Goal: Obtain resource: Obtain resource

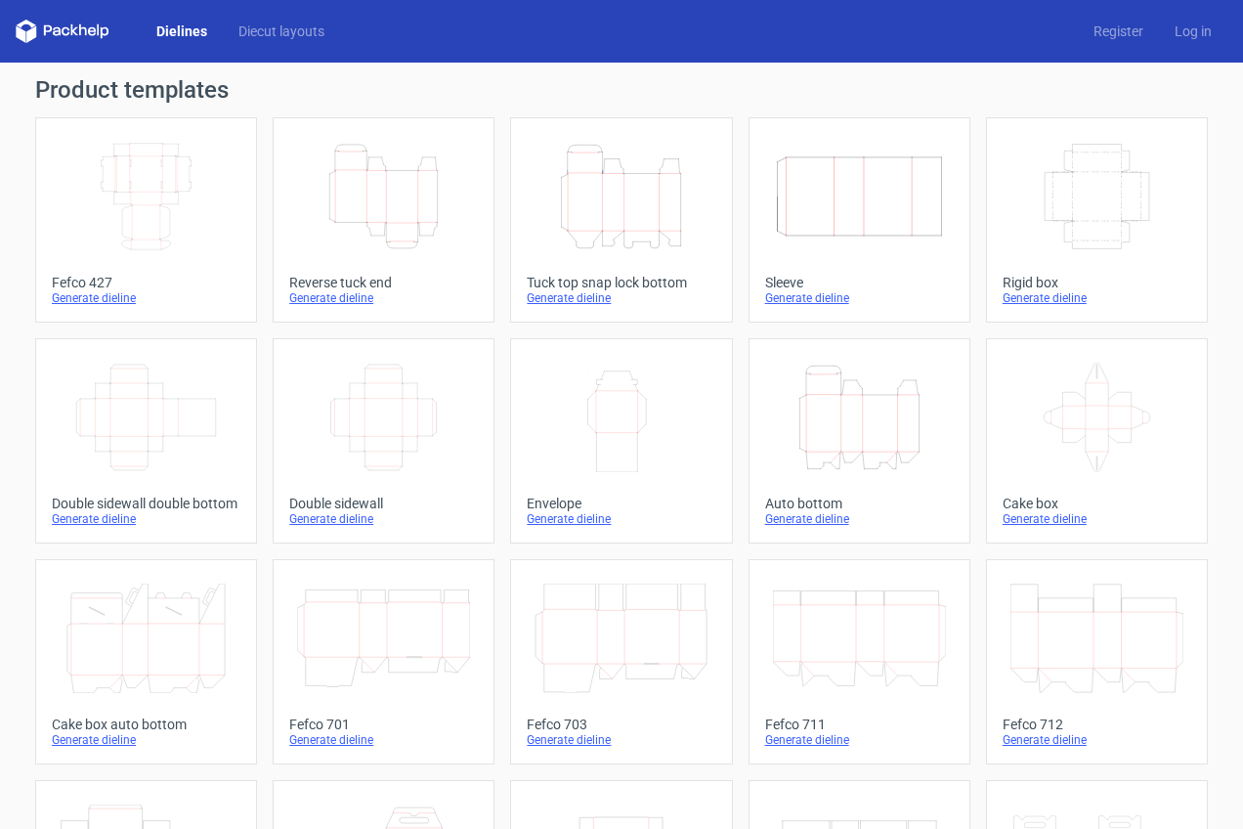
click at [625, 220] on icon "Height Depth Width" at bounding box center [621, 196] width 173 height 109
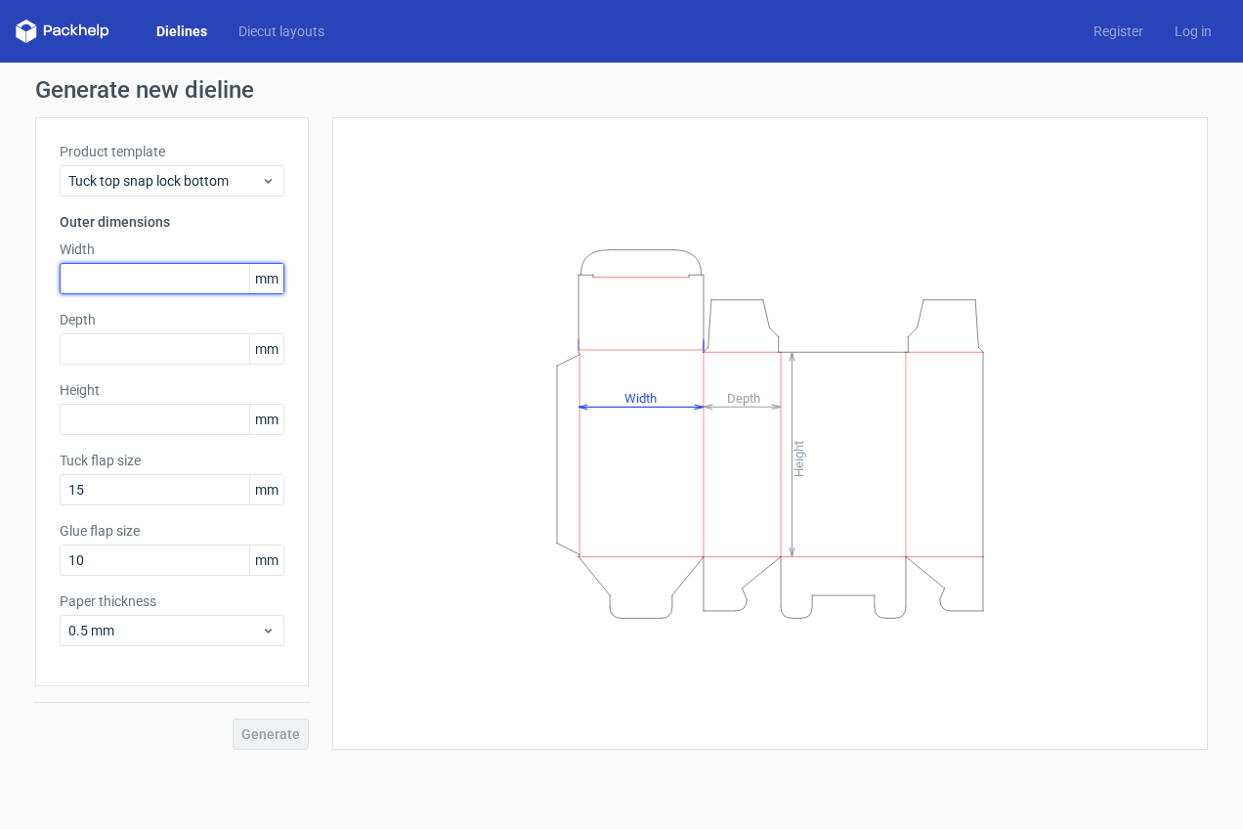
click at [111, 278] on input "text" at bounding box center [172, 278] width 225 height 31
type input "271"
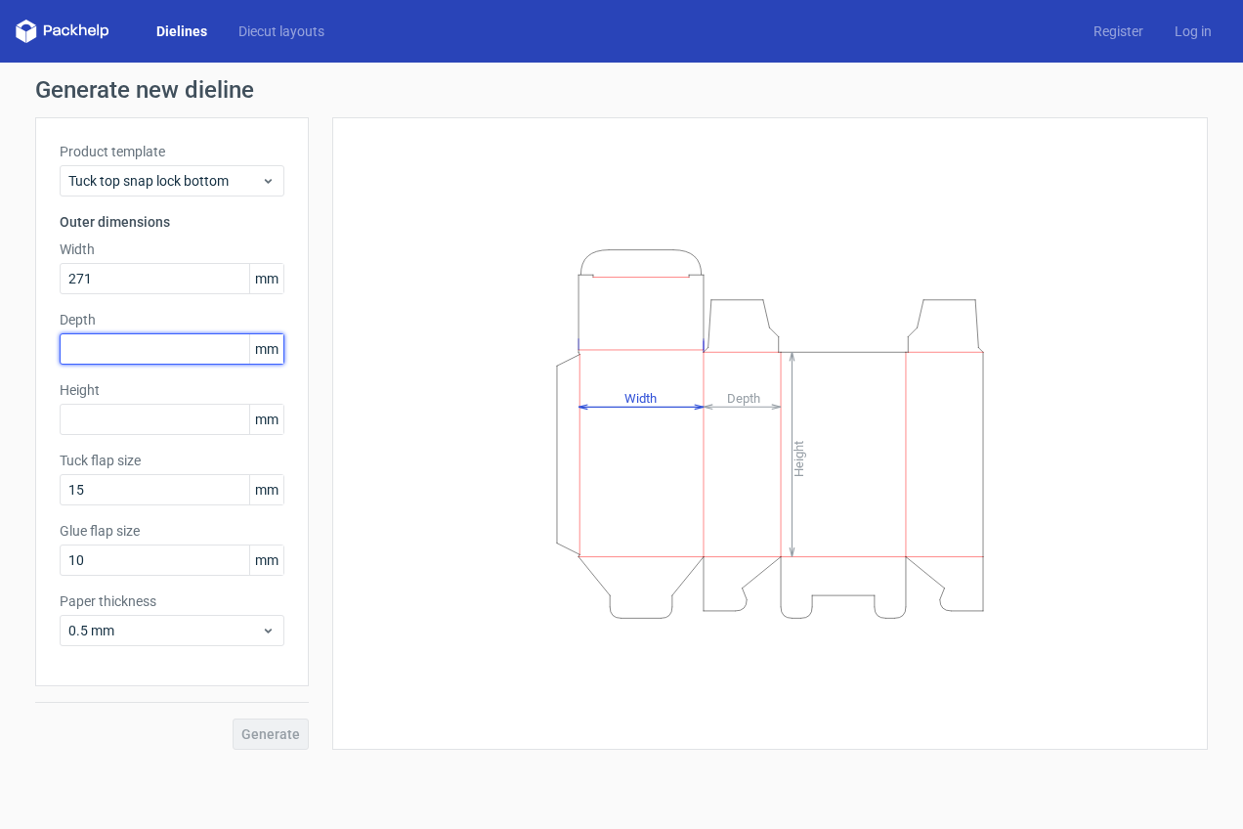
click at [91, 352] on input "text" at bounding box center [172, 348] width 225 height 31
type input "1"
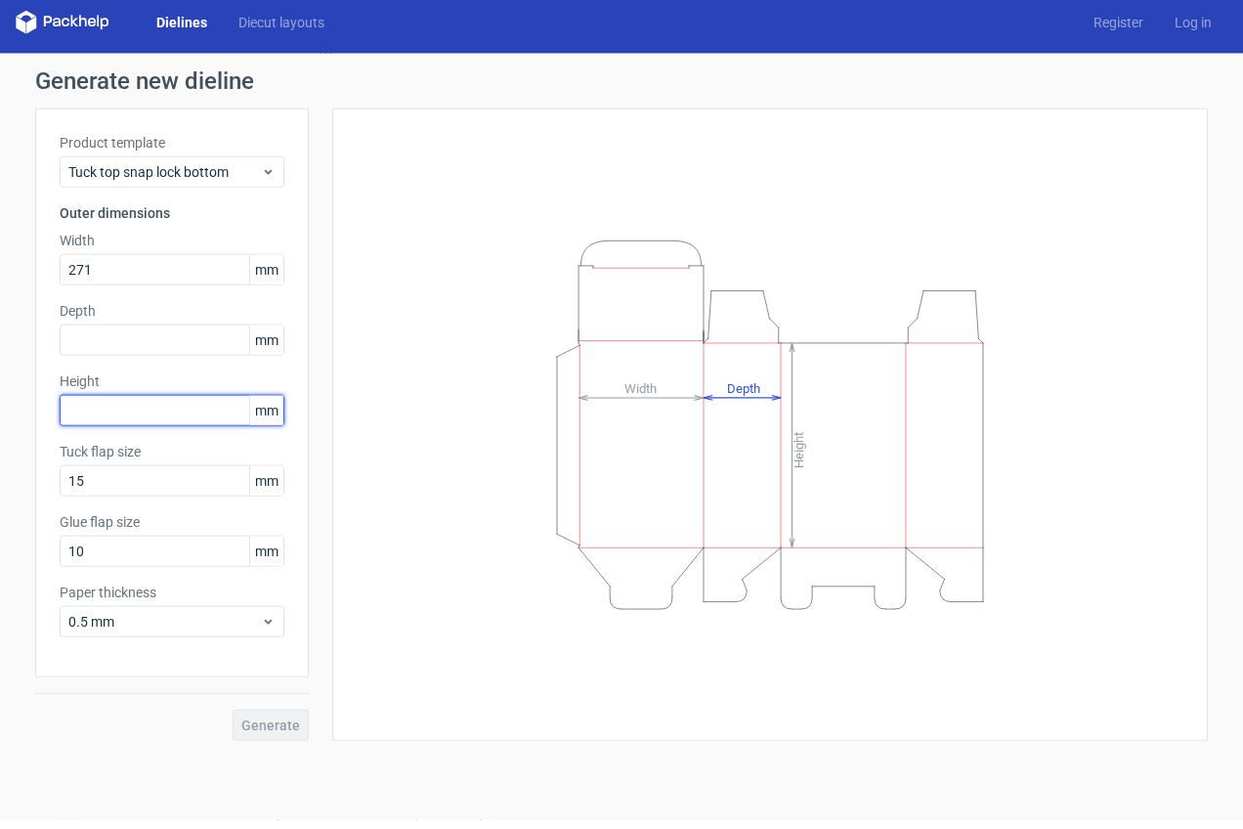
click at [88, 420] on input "text" at bounding box center [172, 419] width 225 height 31
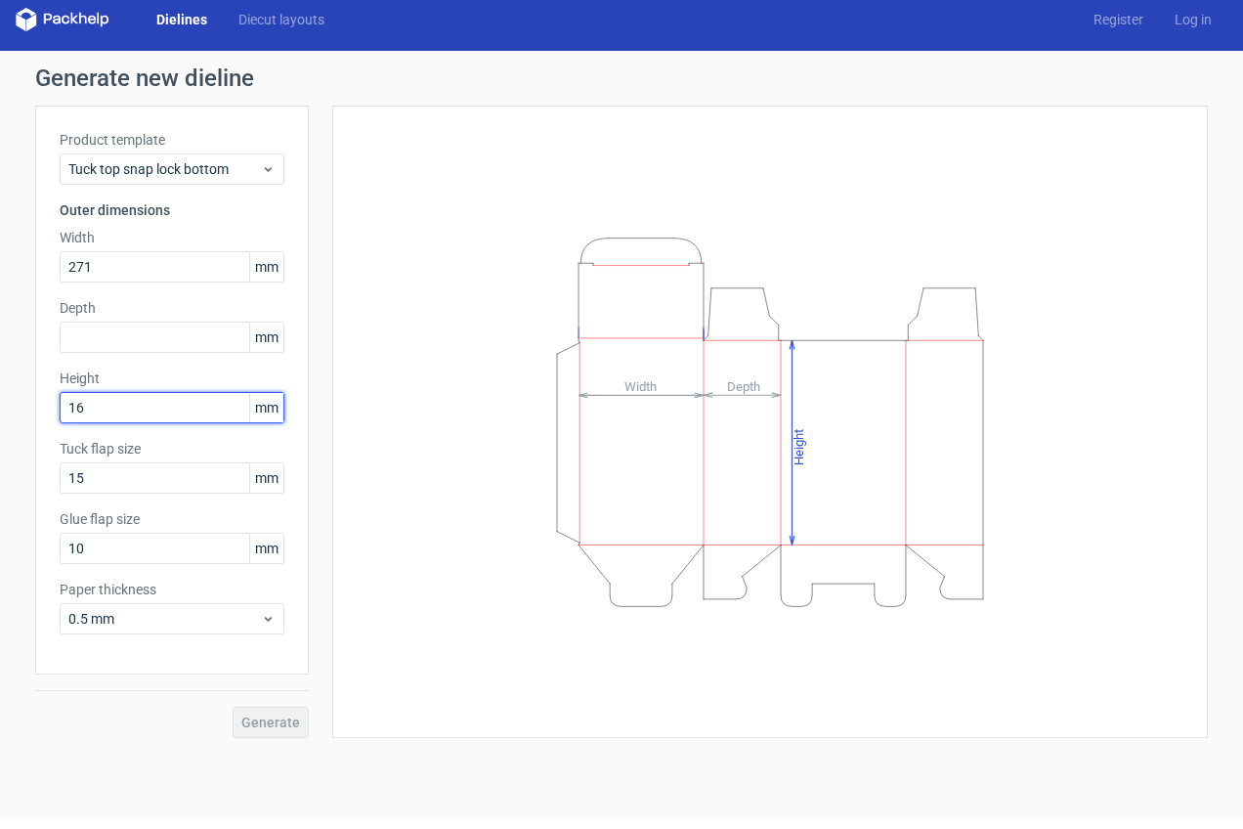
type input "161"
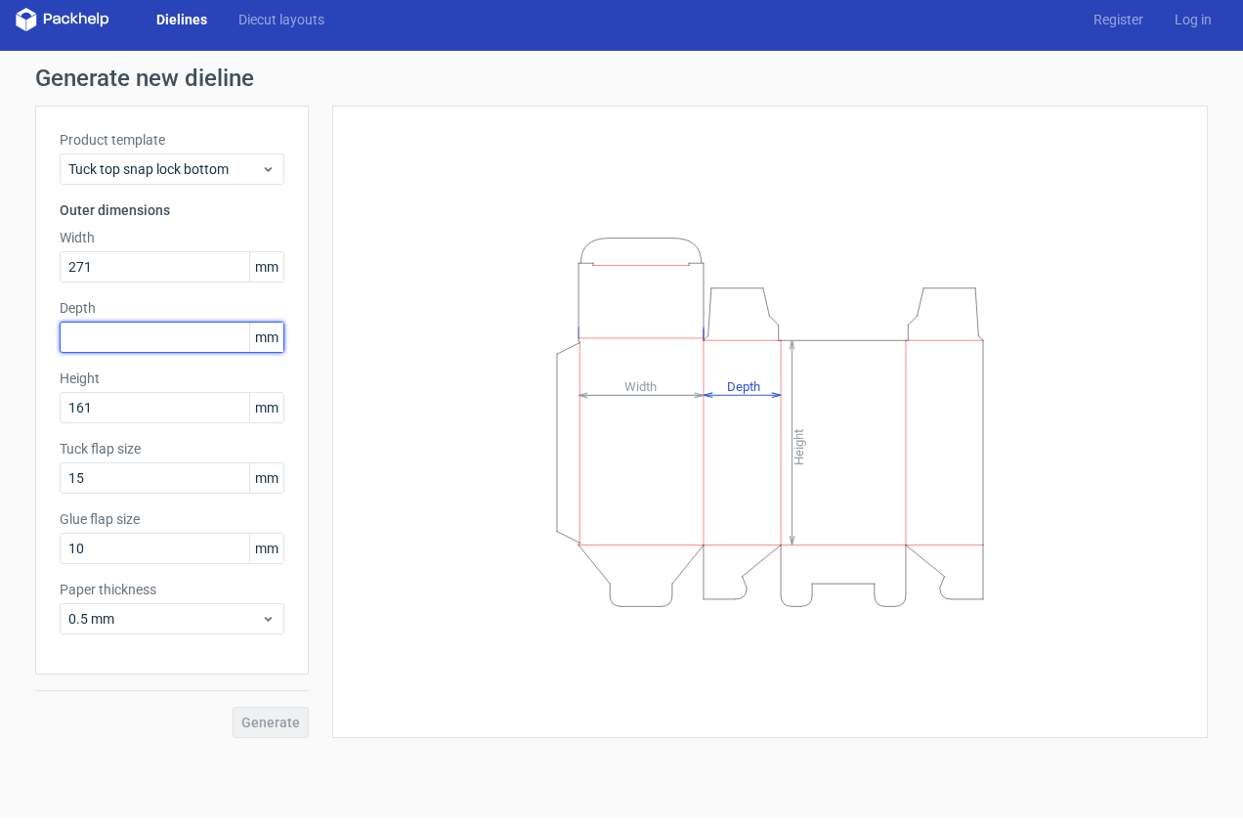
click at [110, 333] on input "text" at bounding box center [172, 348] width 225 height 31
type input "28"
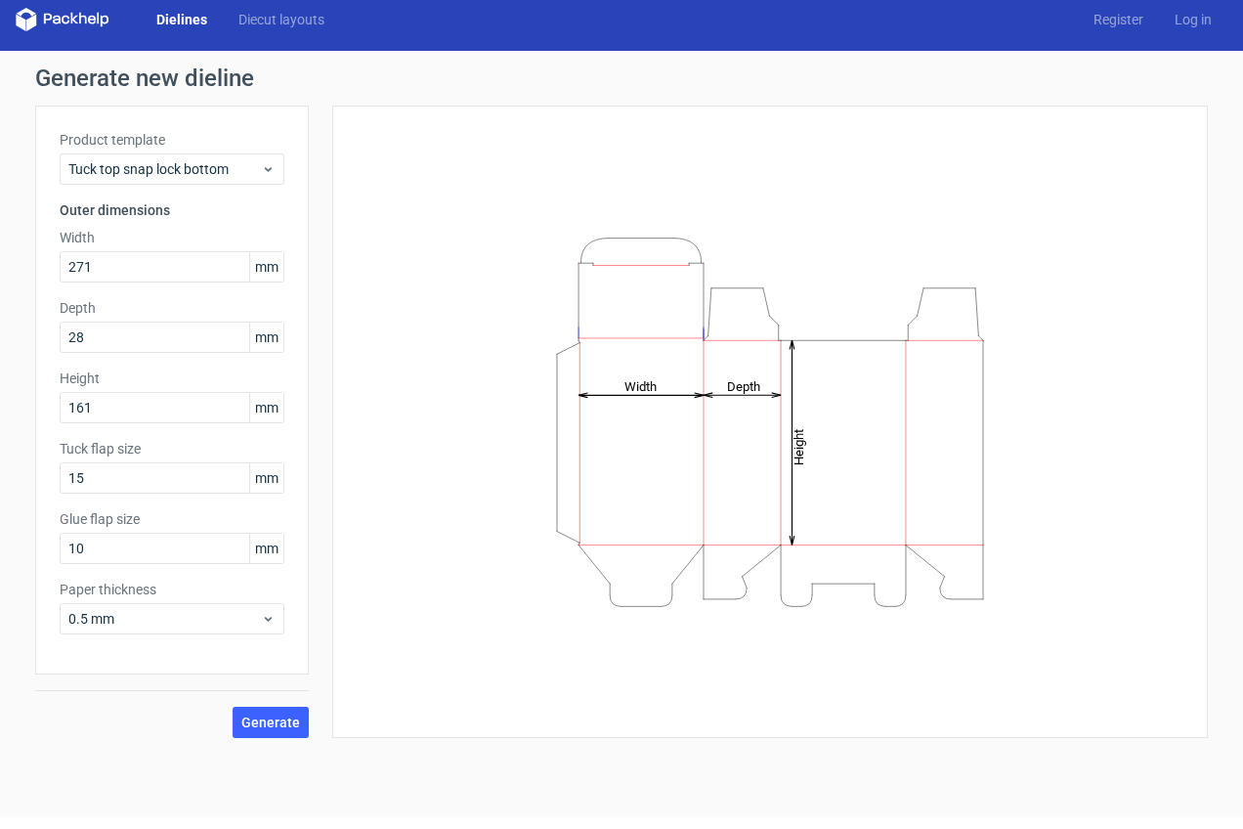
click at [130, 715] on div "Generate" at bounding box center [172, 718] width 274 height 64
click at [279, 727] on span "Generate" at bounding box center [270, 734] width 59 height 14
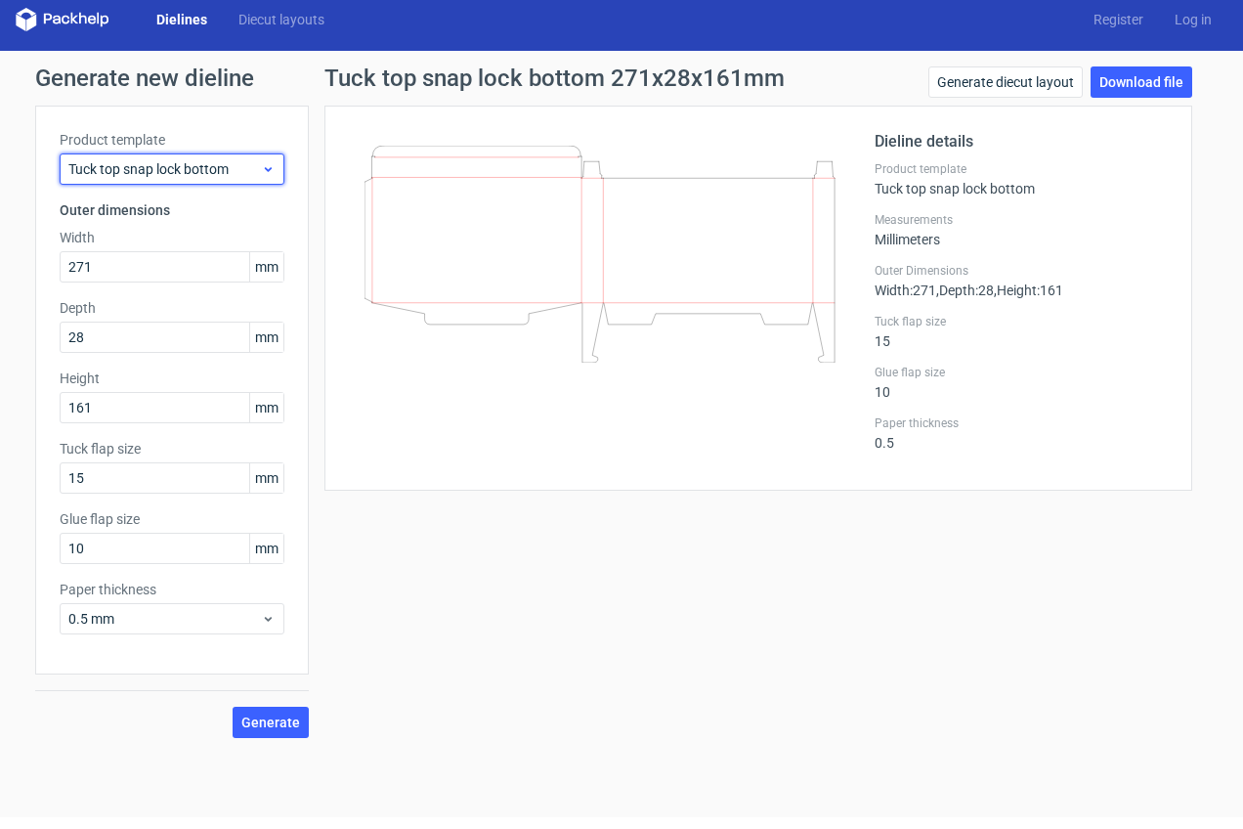
click at [248, 171] on span "Tuck top snap lock bottom" at bounding box center [164, 181] width 193 height 20
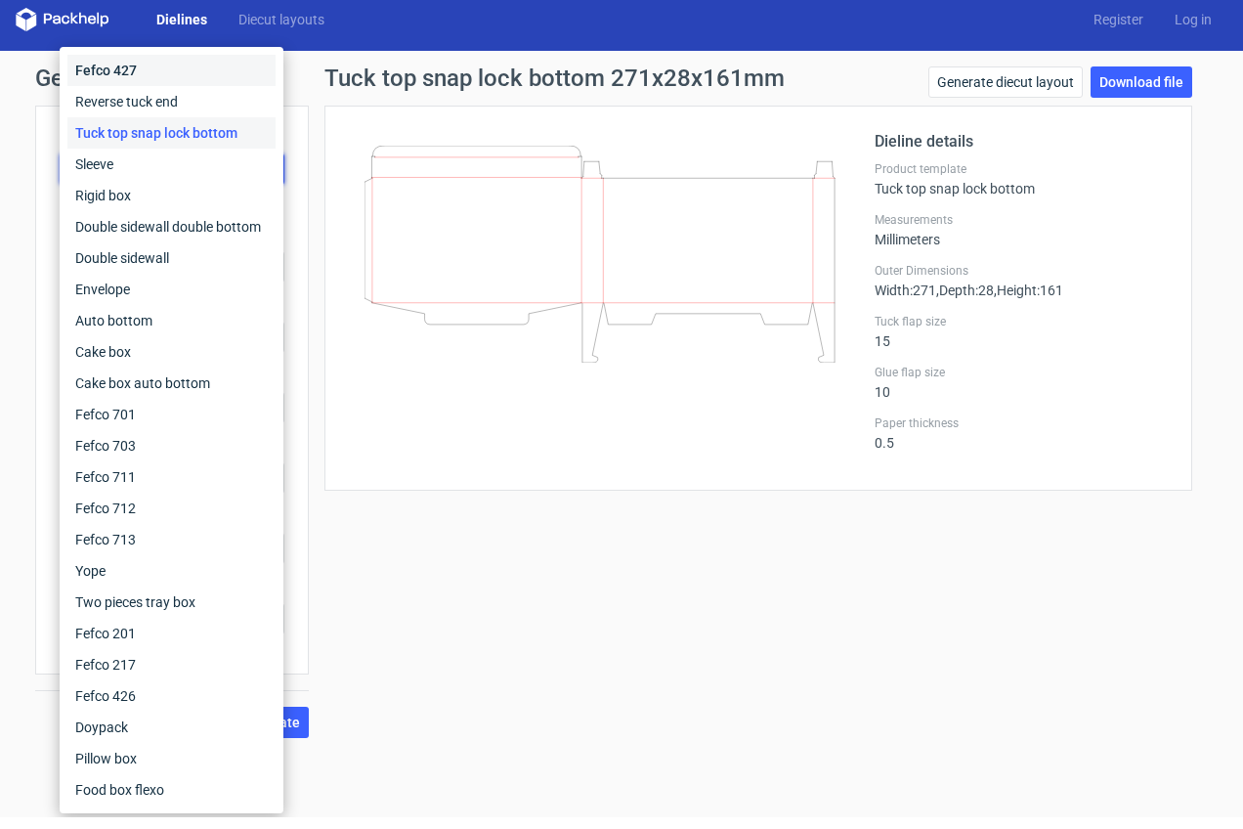
click at [110, 68] on div "Fefco 427" at bounding box center [171, 81] width 208 height 31
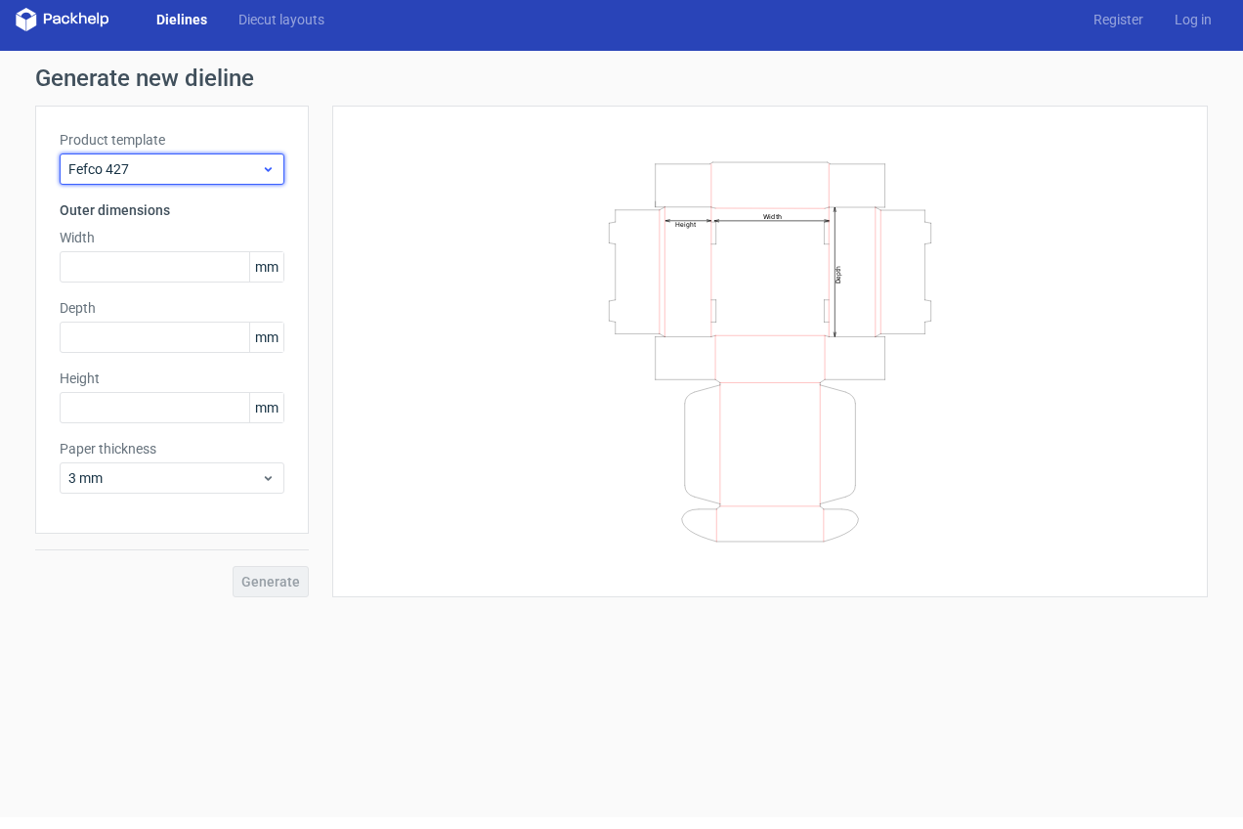
click at [236, 171] on span "Fefco 427" at bounding box center [164, 181] width 193 height 20
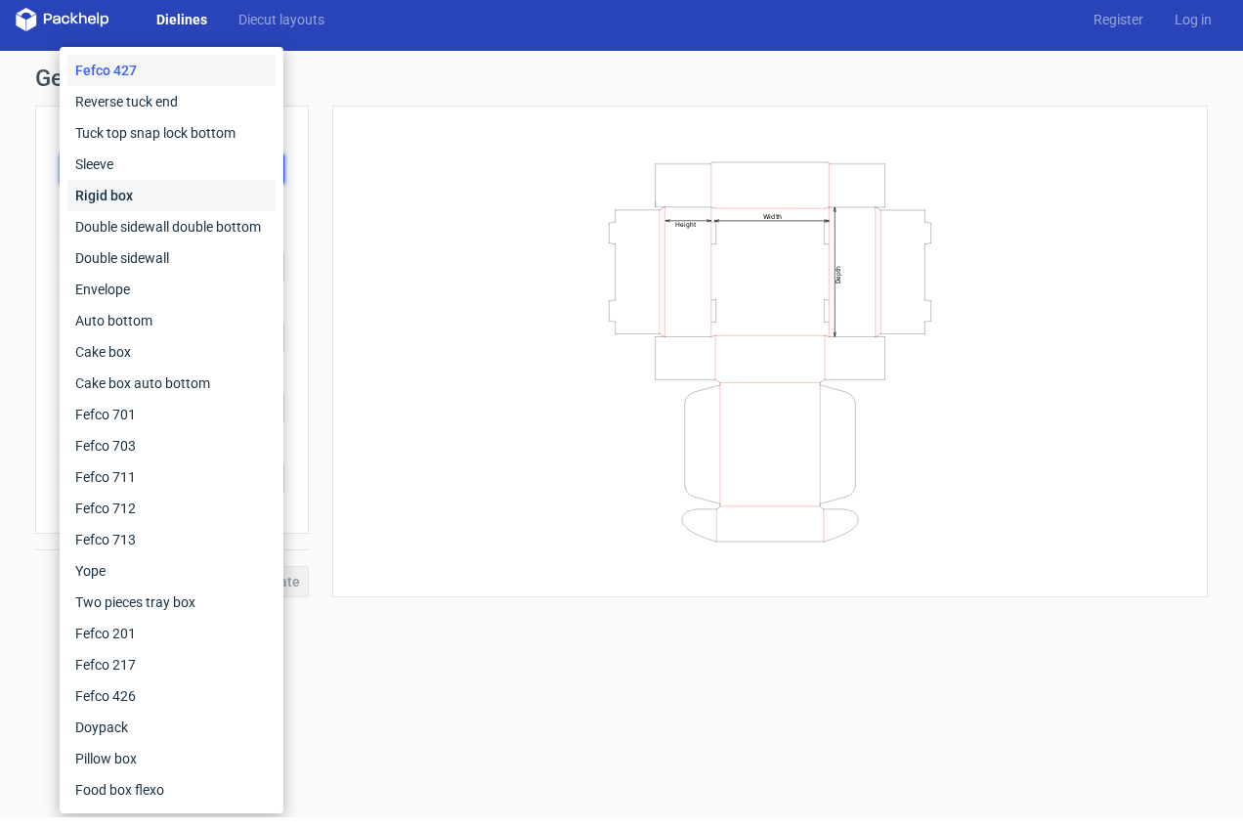
click at [125, 193] on div "Rigid box" at bounding box center [171, 207] width 208 height 31
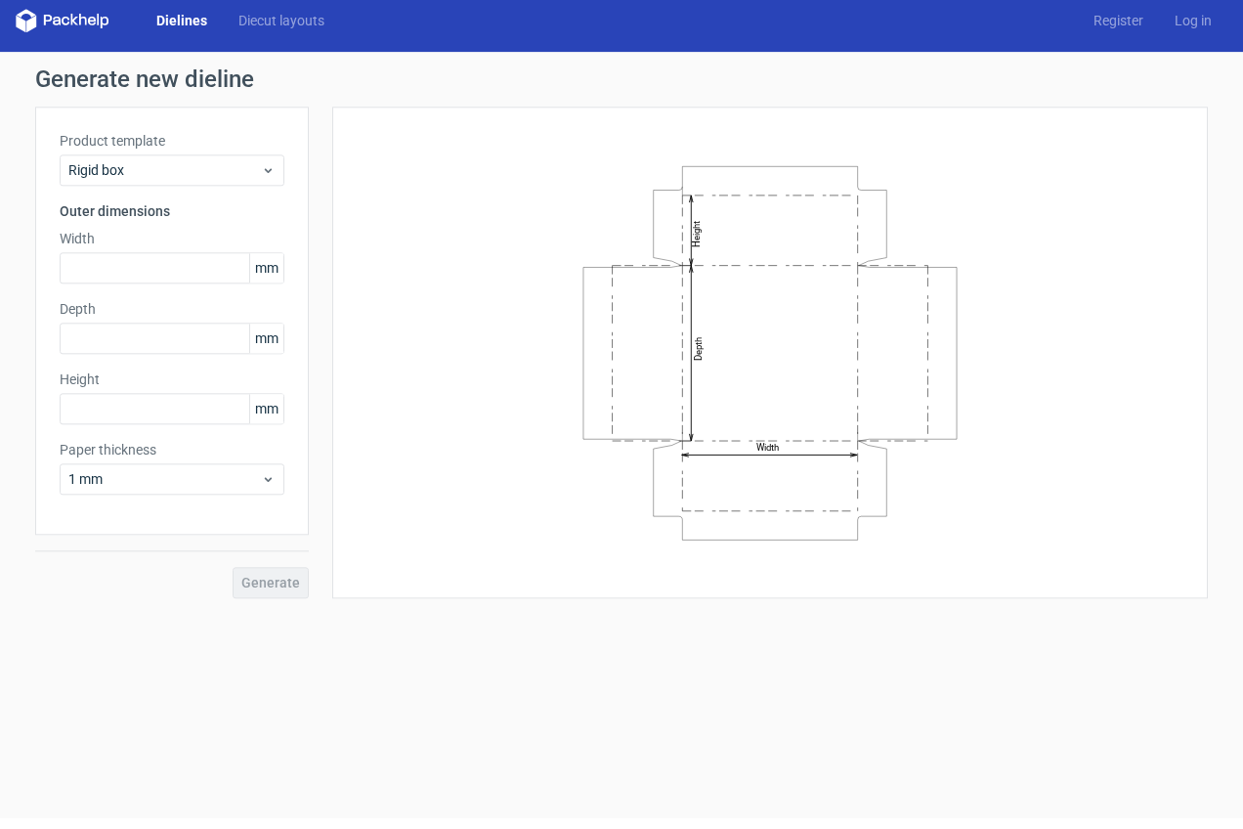
click at [174, 30] on div "Dielines Diecut layouts" at bounding box center [178, 31] width 324 height 23
click at [173, 22] on link "Dielines" at bounding box center [182, 31] width 82 height 20
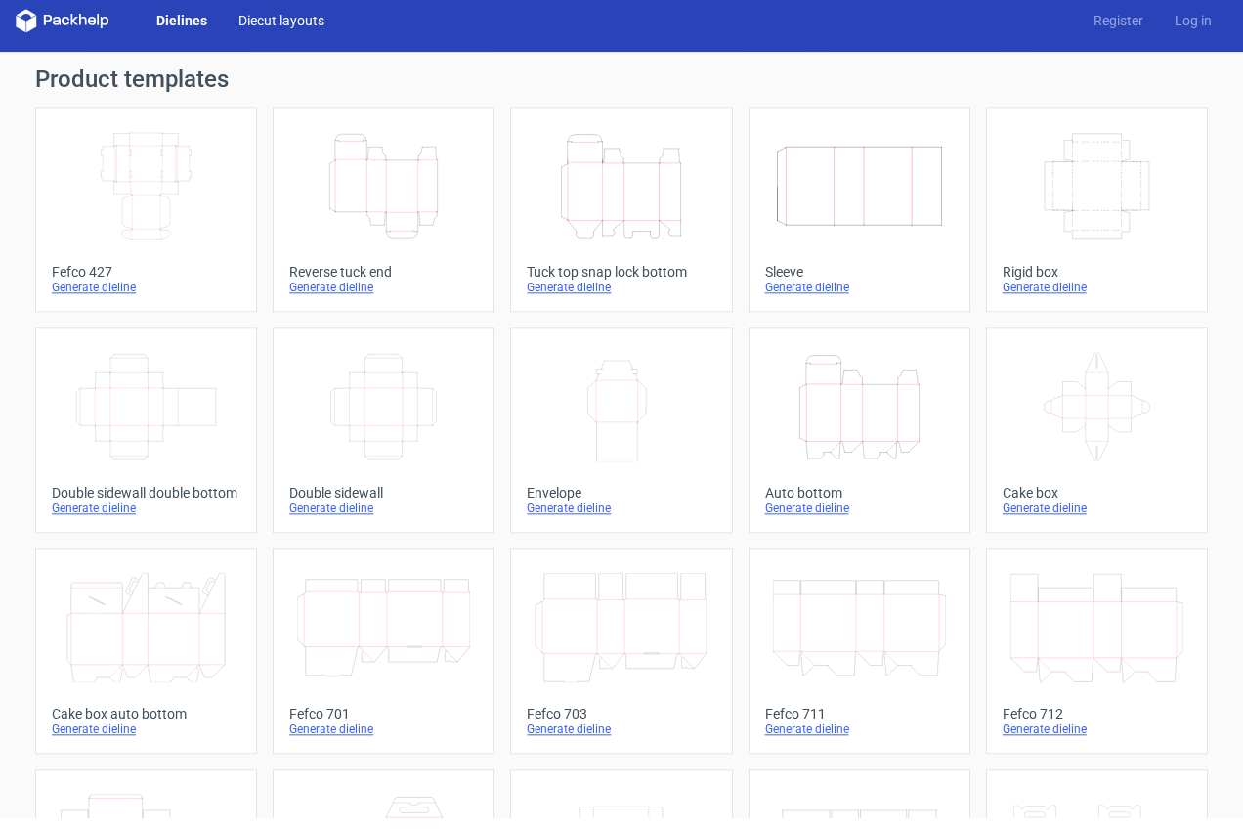
click at [293, 21] on link "Diecut layouts" at bounding box center [281, 31] width 117 height 20
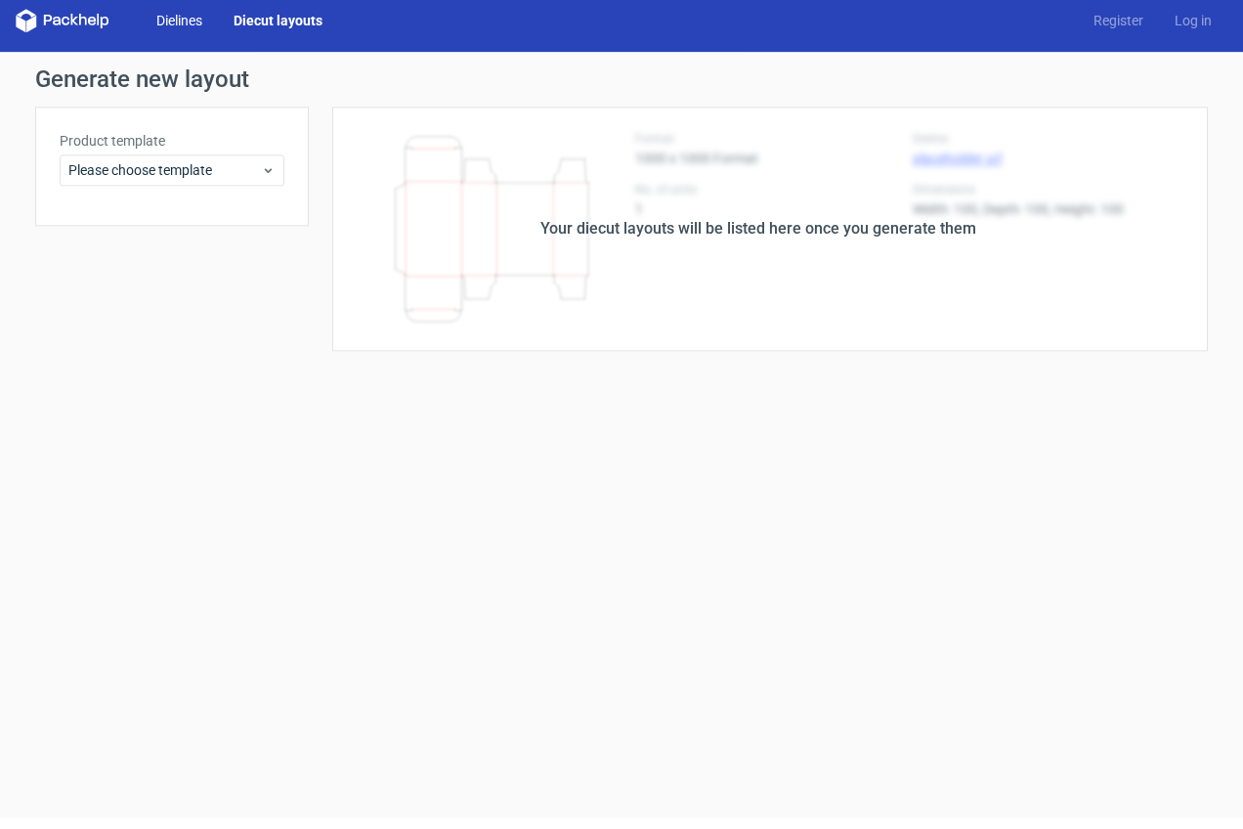
click at [181, 21] on link "Dielines" at bounding box center [179, 31] width 77 height 20
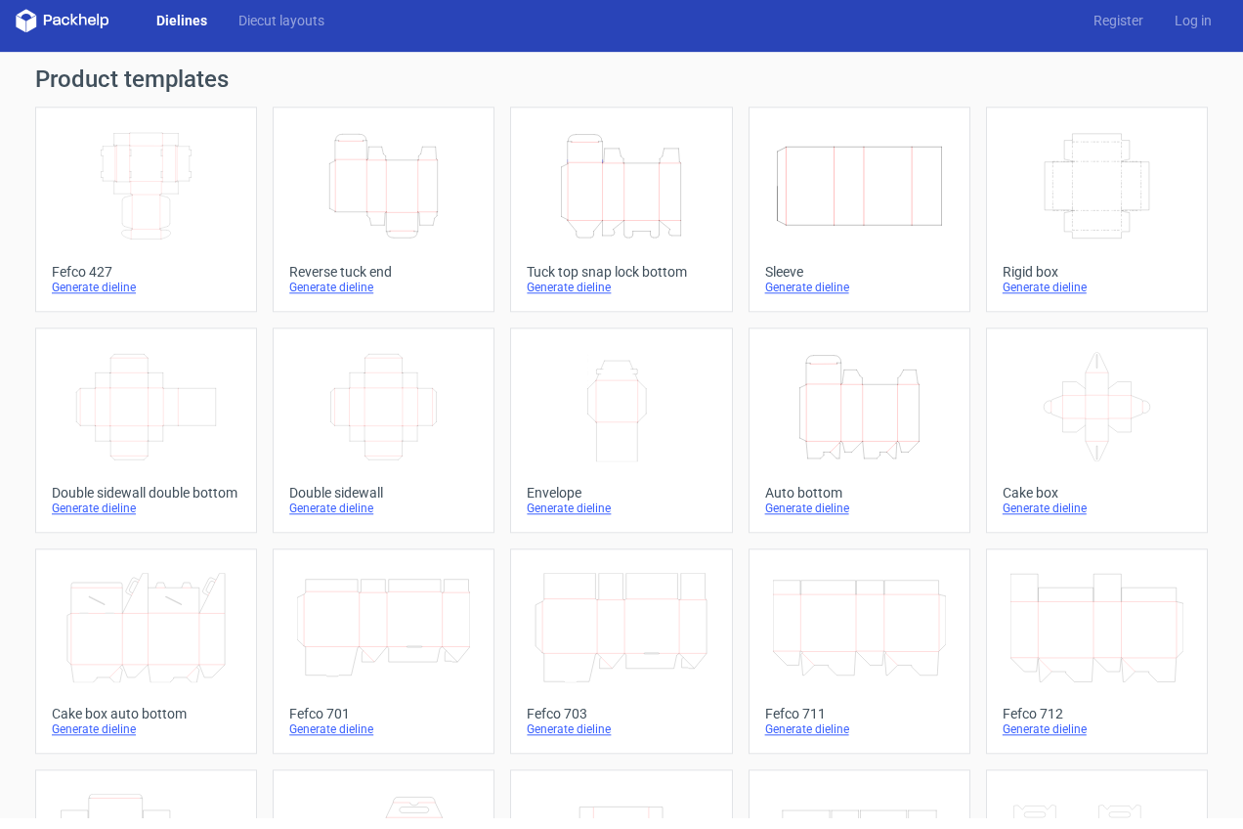
click at [391, 183] on icon "Height Depth Width" at bounding box center [383, 196] width 173 height 109
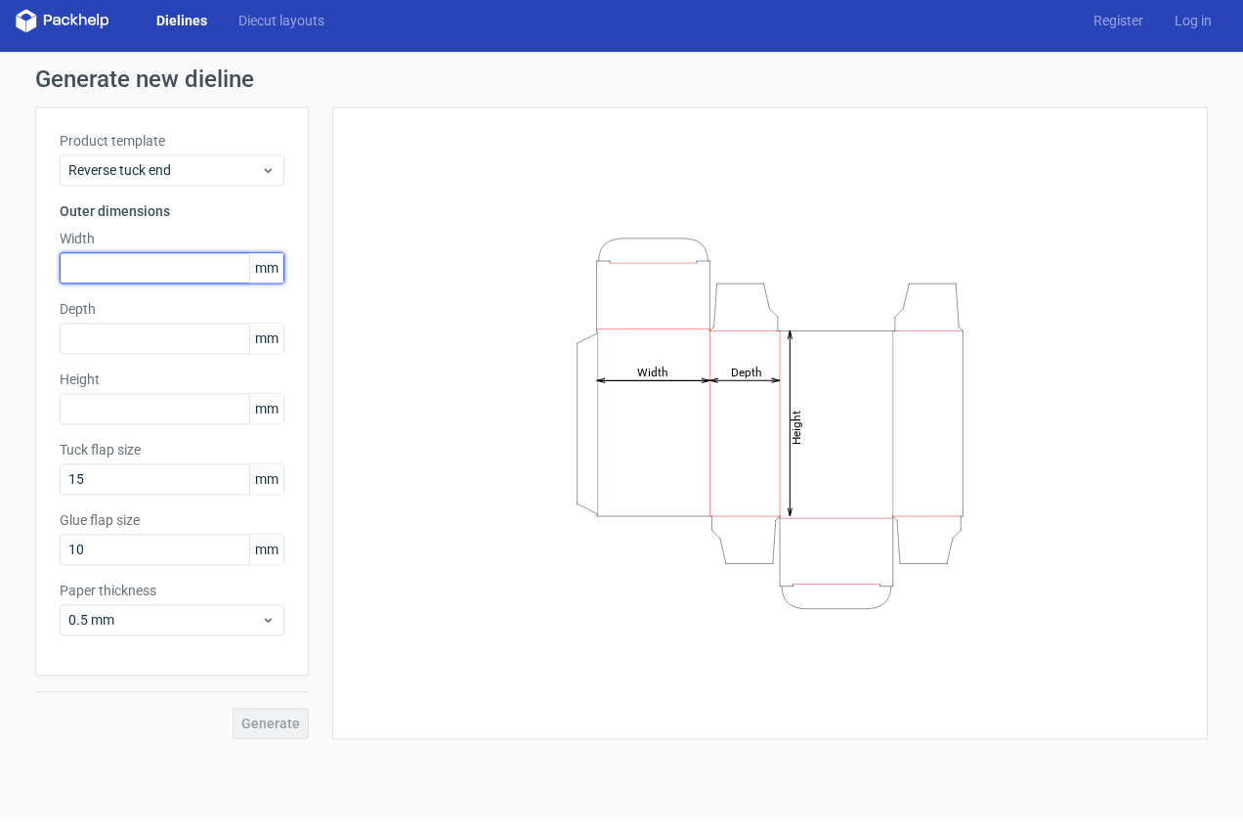
click at [160, 271] on input "text" at bounding box center [172, 278] width 225 height 31
paste input "270307"
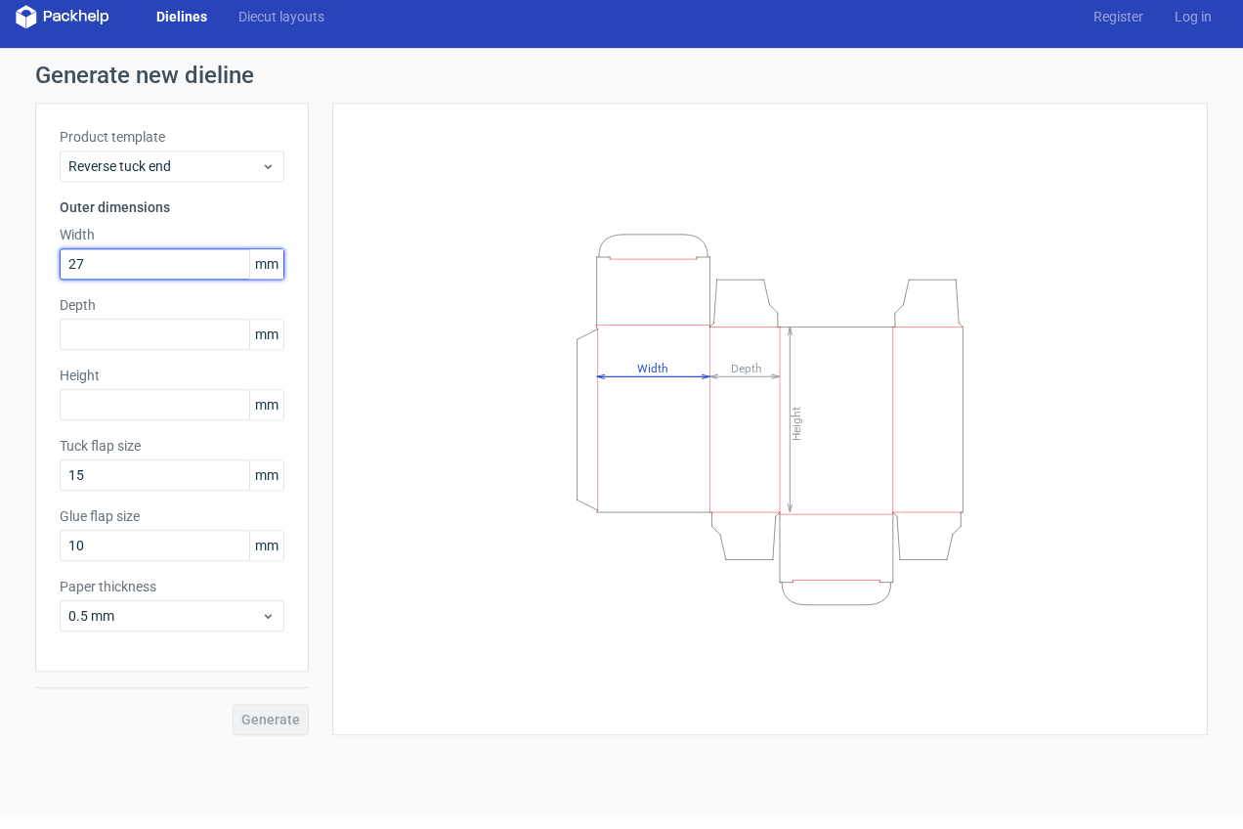
type input "271"
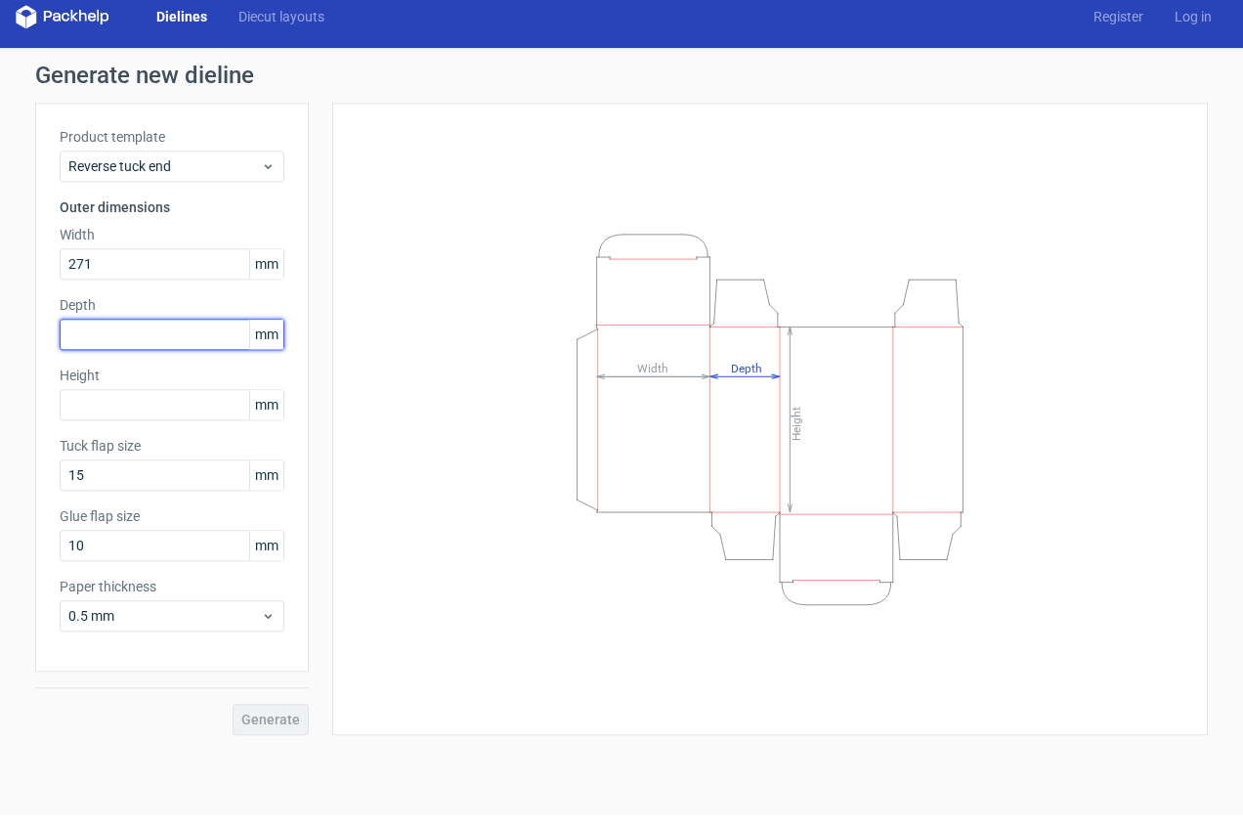
click at [91, 341] on input "text" at bounding box center [172, 348] width 225 height 31
type input "28"
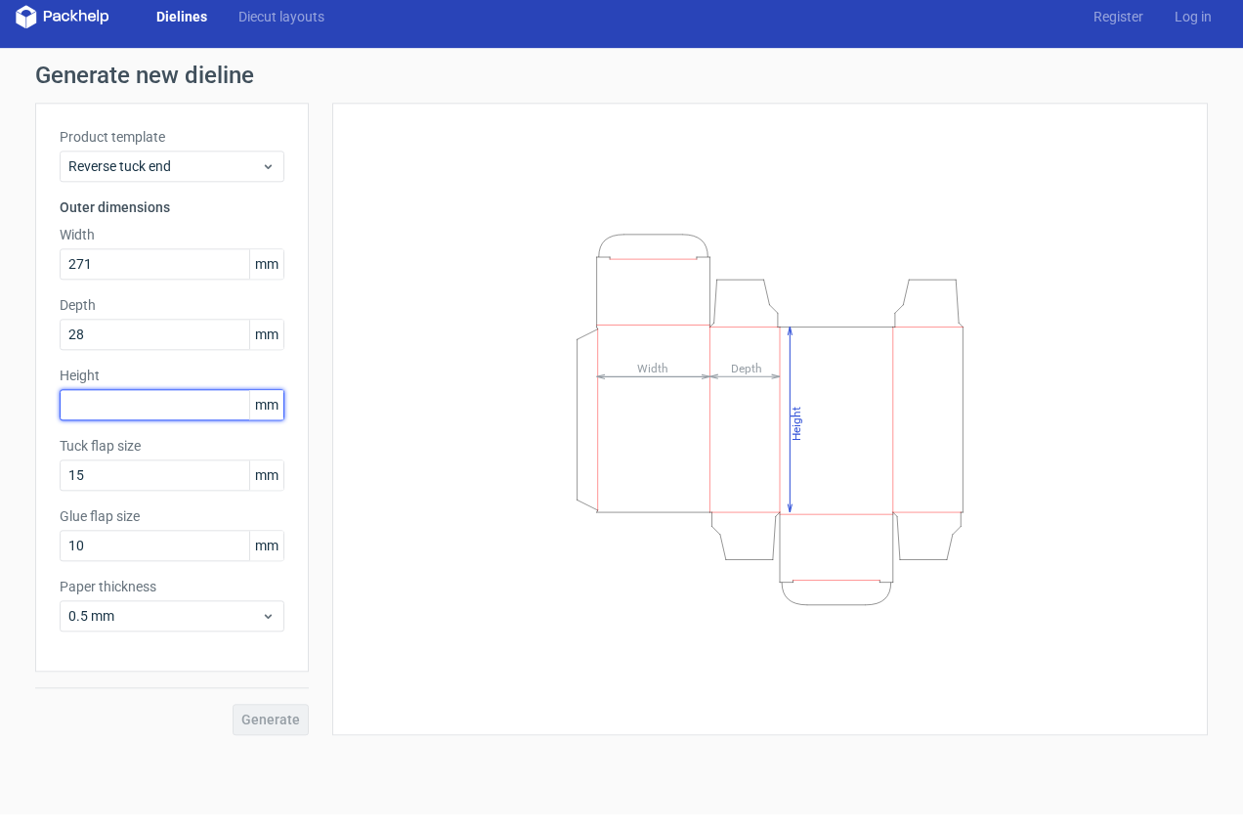
click at [117, 404] on input "text" at bounding box center [172, 419] width 225 height 31
type input "161"
click at [252, 727] on span "Generate" at bounding box center [270, 734] width 59 height 14
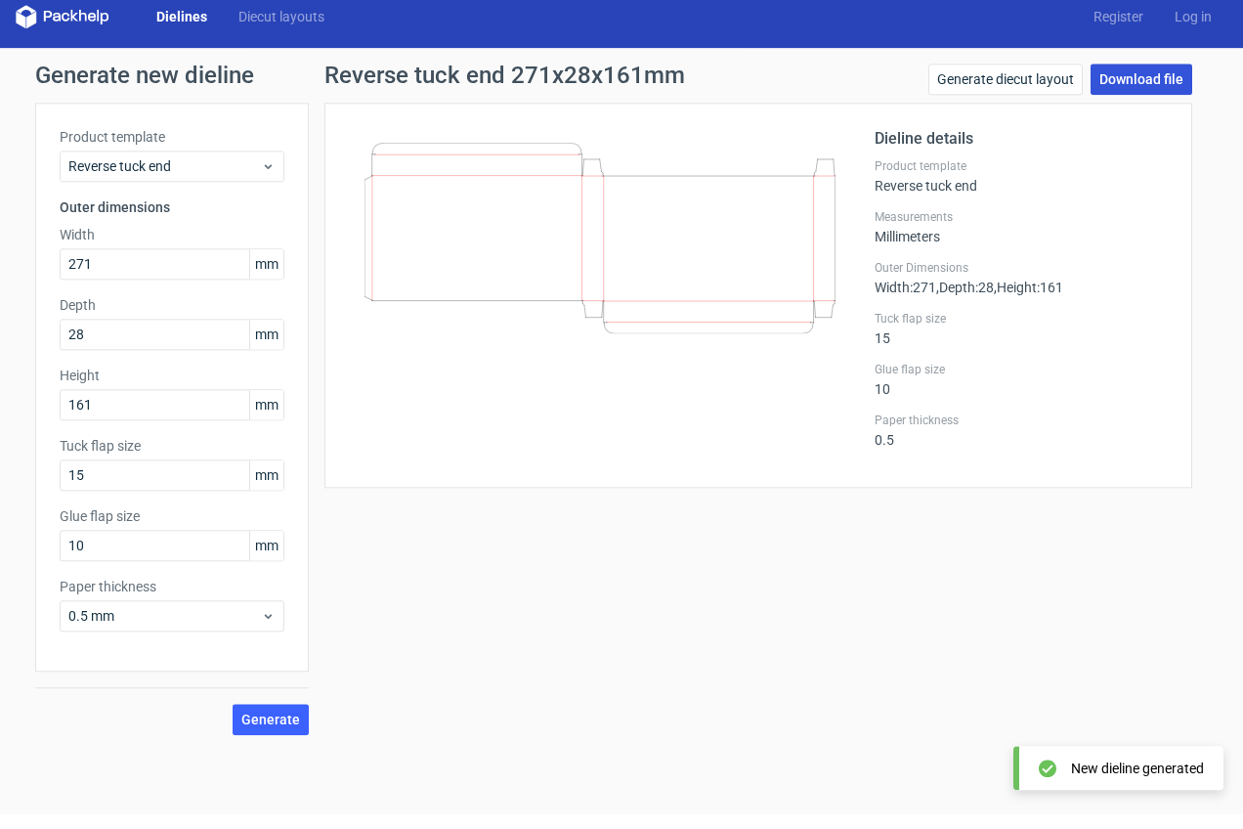
click at [1122, 78] on link "Download file" at bounding box center [1142, 93] width 102 height 31
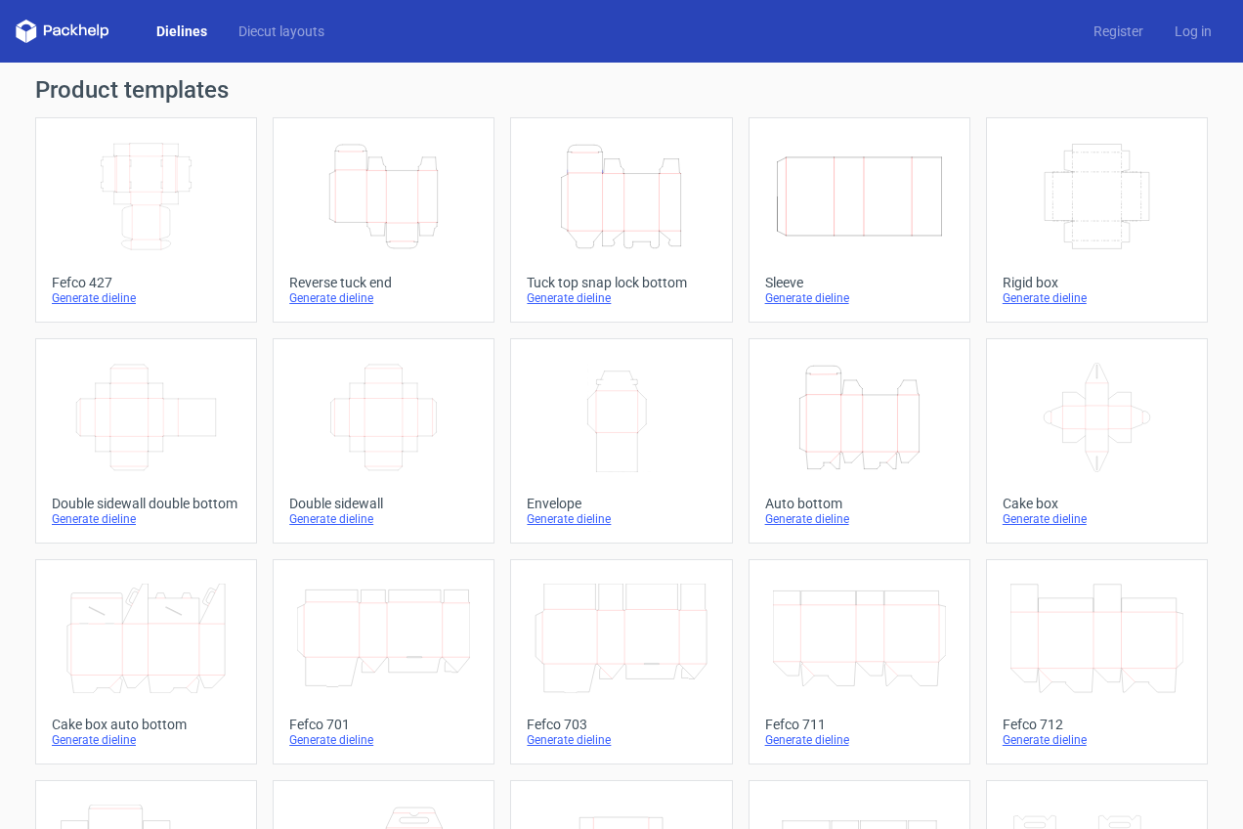
click at [400, 207] on icon "Height Depth Width" at bounding box center [383, 196] width 173 height 109
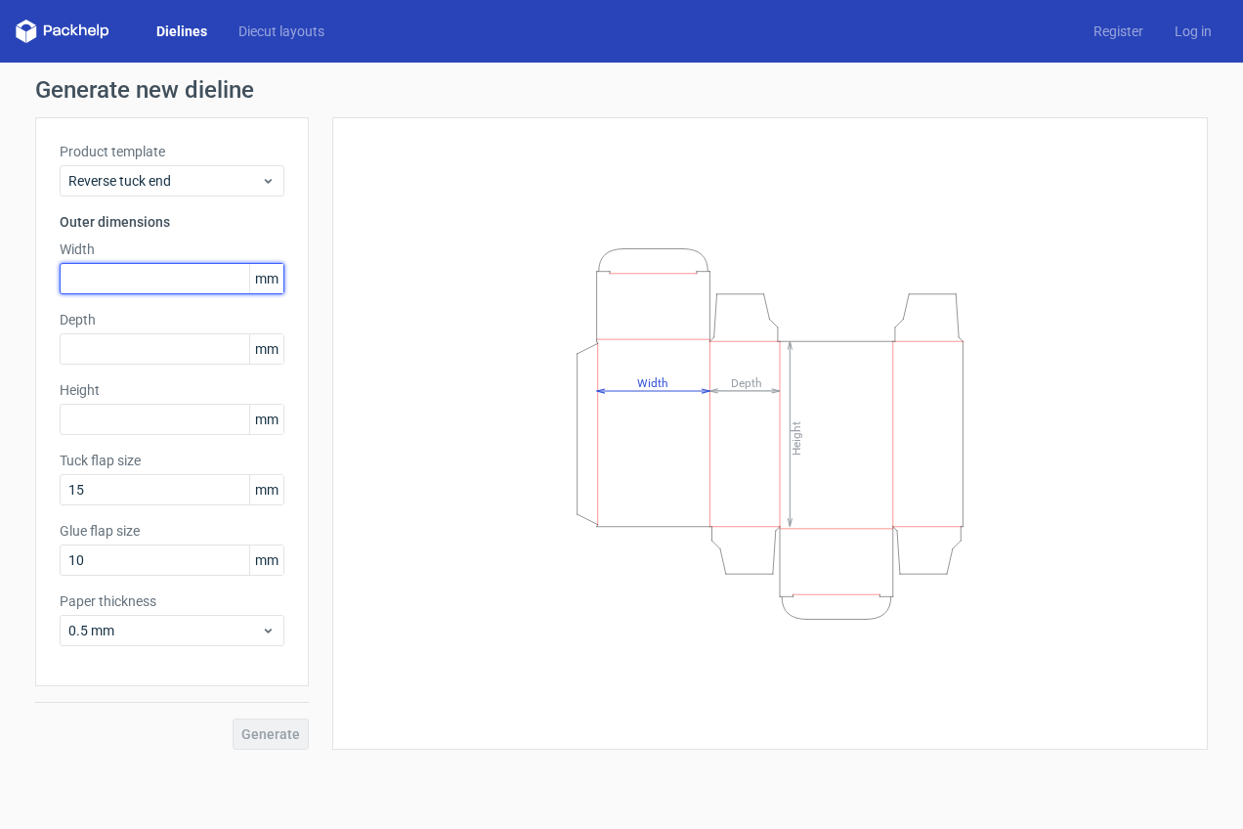
click at [95, 287] on input "text" at bounding box center [172, 278] width 225 height 31
type input "271"
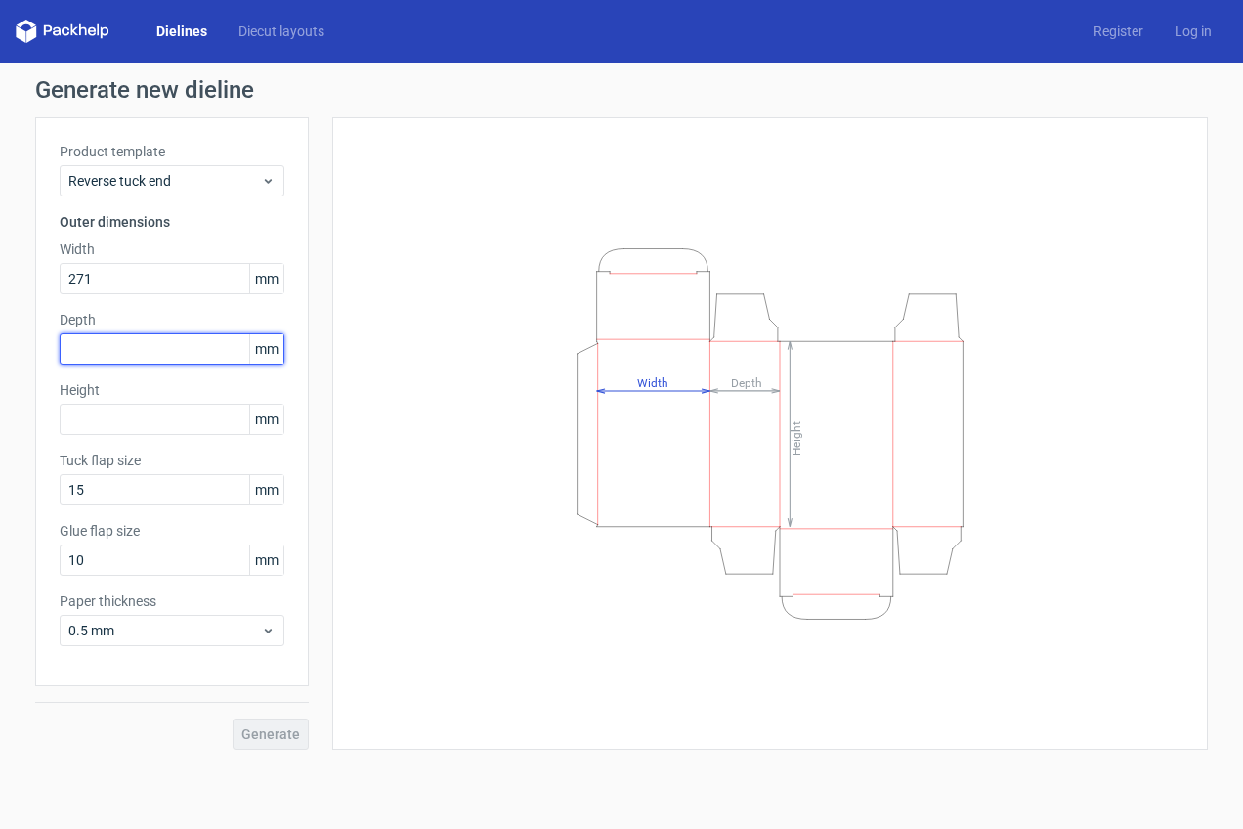
click at [188, 341] on input "text" at bounding box center [172, 348] width 225 height 31
type input "161"
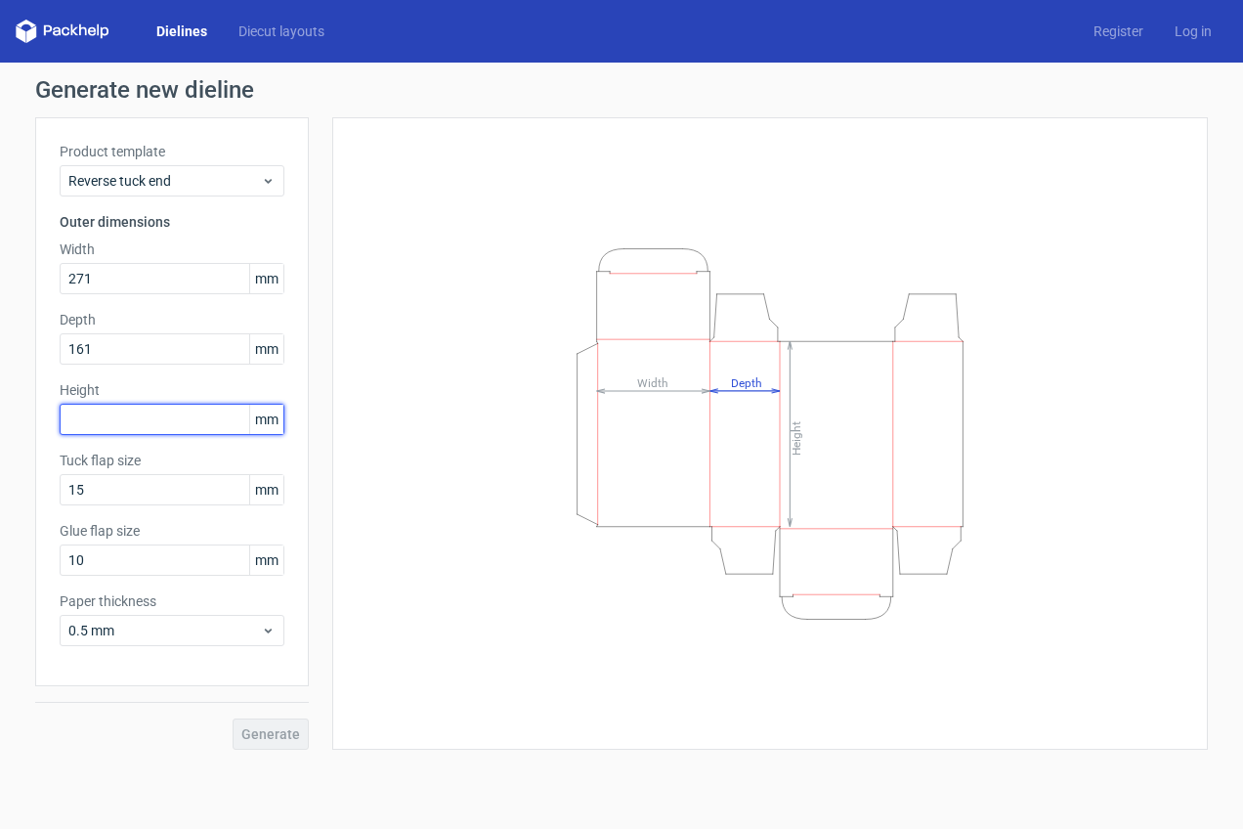
click at [129, 418] on input "text" at bounding box center [172, 419] width 225 height 31
type input "28"
drag, startPoint x: 66, startPoint y: 415, endPoint x: 28, endPoint y: 418, distance: 38.2
click at [27, 415] on div "Generate new dieline Product template Reverse tuck end Outer dimensions Width 2…" at bounding box center [621, 414] width 1243 height 703
type input "161"
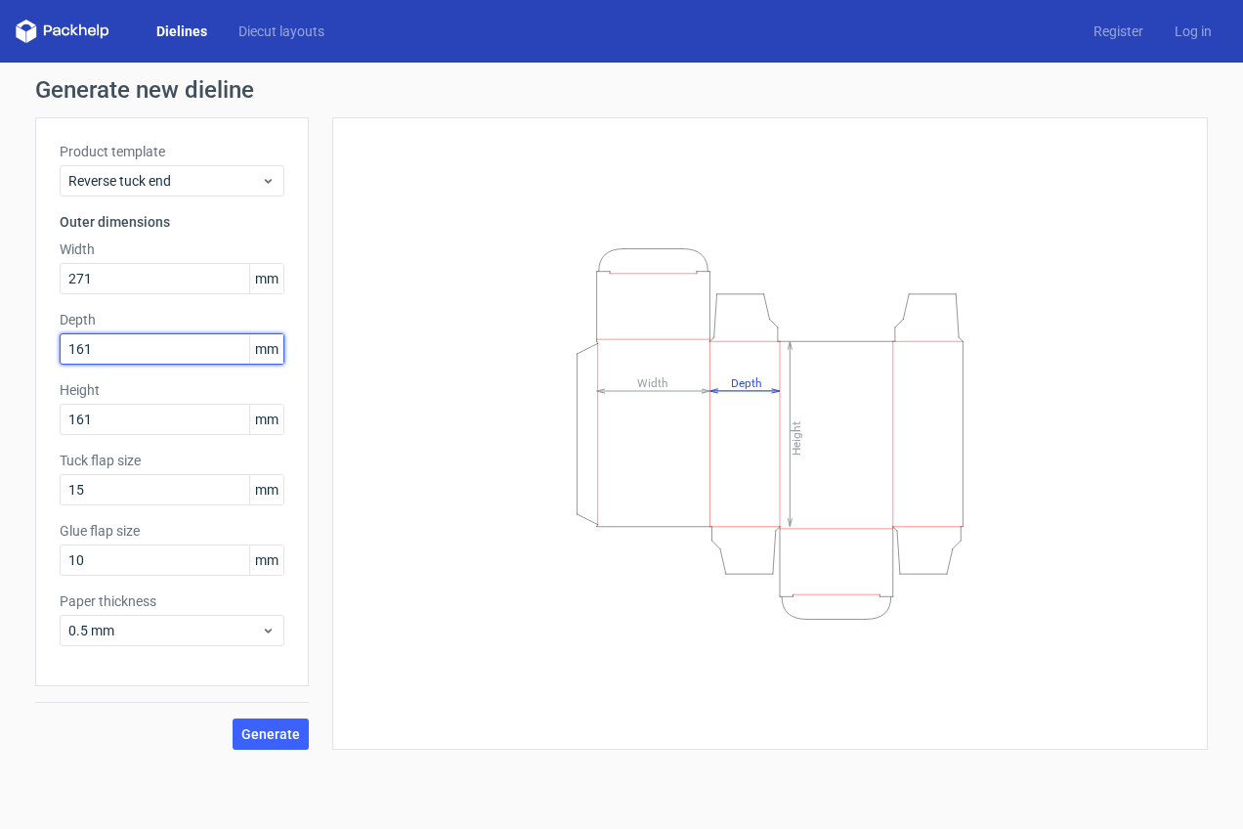
drag, startPoint x: 107, startPoint y: 353, endPoint x: 0, endPoint y: 353, distance: 106.5
click at [0, 353] on div "Generate new dieline Product template Reverse tuck end Outer dimensions Width 2…" at bounding box center [621, 414] width 1243 height 703
paste input "28"
type input "28"
click at [268, 732] on span "Generate" at bounding box center [270, 734] width 59 height 14
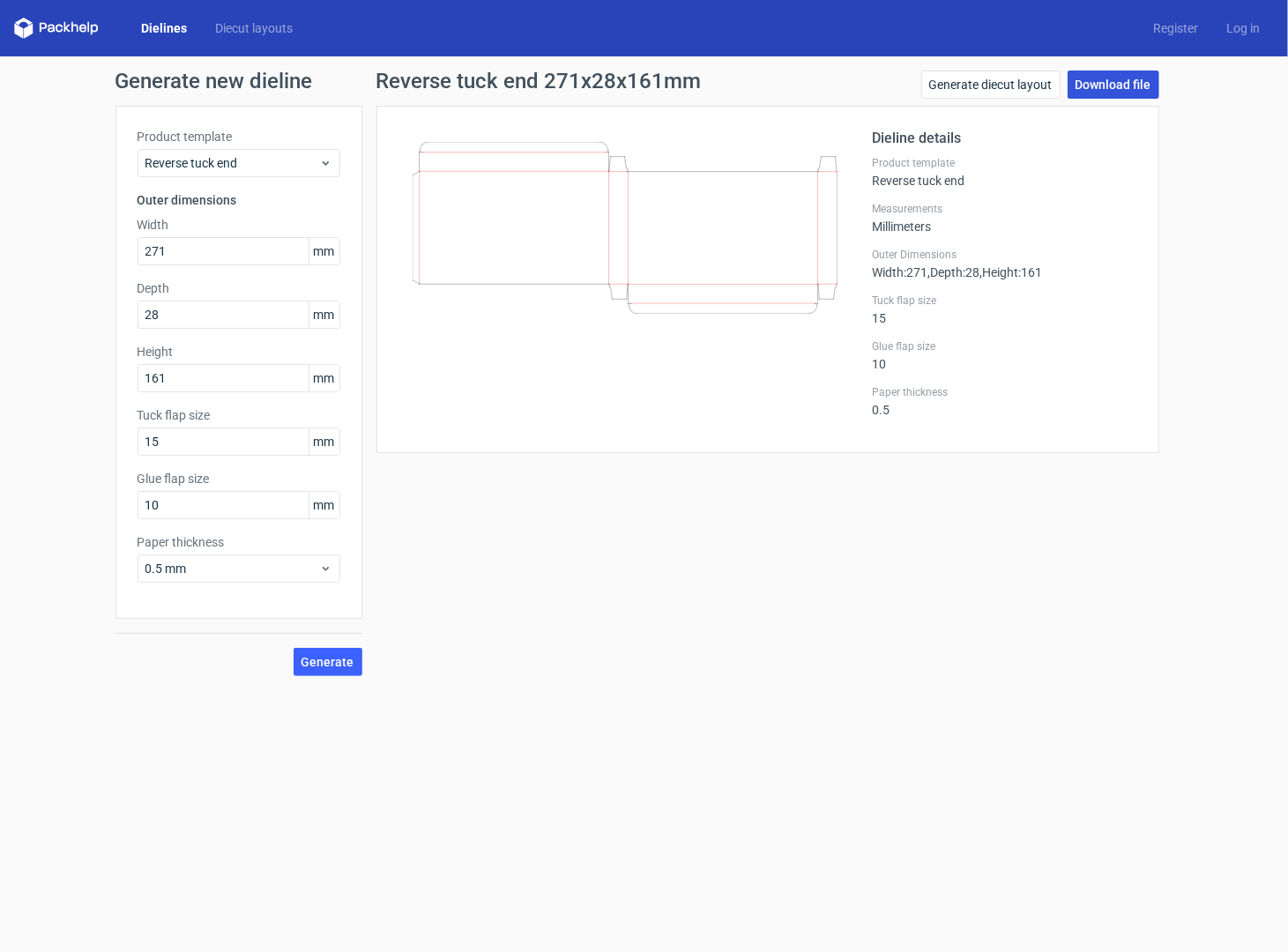
click at [1120, 97] on div "Generate diecut layout Download file" at bounding box center [1040, 88] width 238 height 35
click at [1118, 89] on link "Download file" at bounding box center [1113, 84] width 92 height 28
